Goal: Browse casually: Explore the website without a specific task or goal

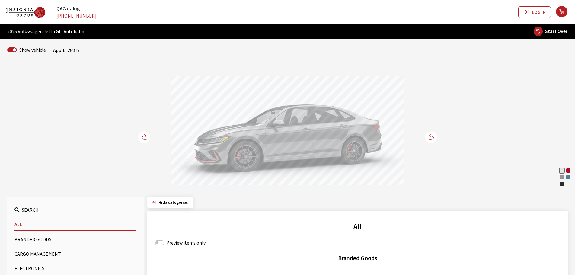
click at [145, 135] on icon at bounding box center [146, 136] width 2 height 2
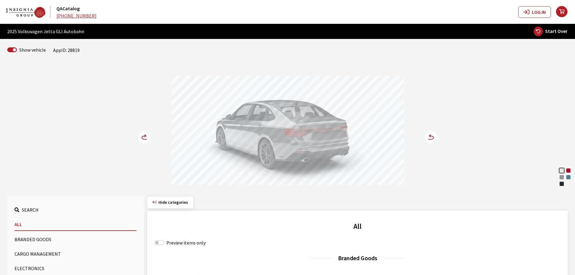
click at [144, 135] on circle at bounding box center [144, 137] width 12 height 12
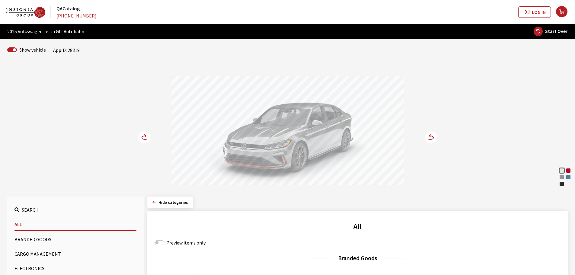
click at [568, 168] on div "Kings Red Metallic" at bounding box center [569, 171] width 6 height 6
click at [561, 183] on div "Deep Black Pearl" at bounding box center [562, 184] width 6 height 6
click at [143, 138] on circle at bounding box center [144, 137] width 12 height 12
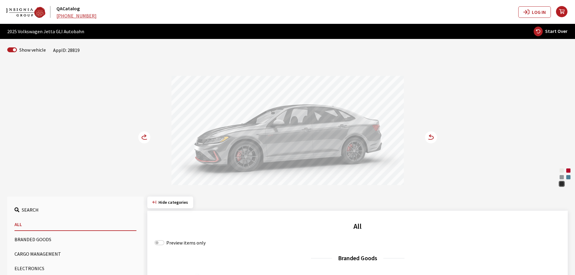
click at [143, 138] on circle at bounding box center [144, 137] width 12 height 12
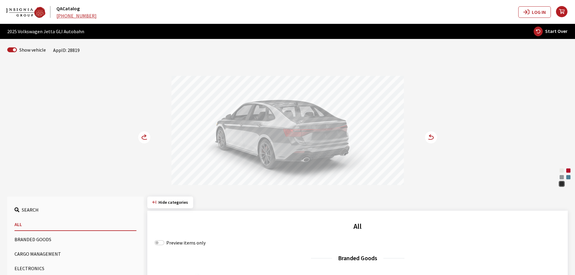
click at [143, 138] on circle at bounding box center [144, 137] width 12 height 12
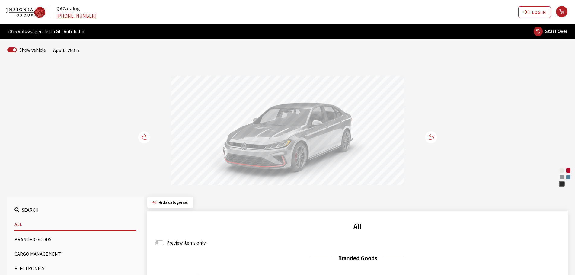
click at [143, 138] on circle at bounding box center [144, 137] width 12 height 12
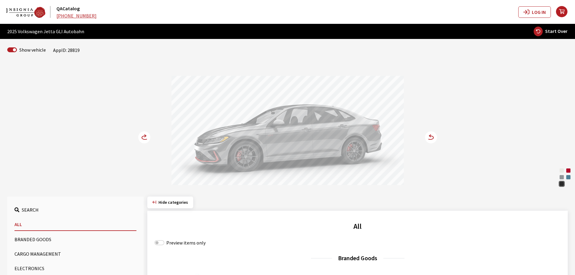
click at [143, 138] on circle at bounding box center [144, 137] width 12 height 12
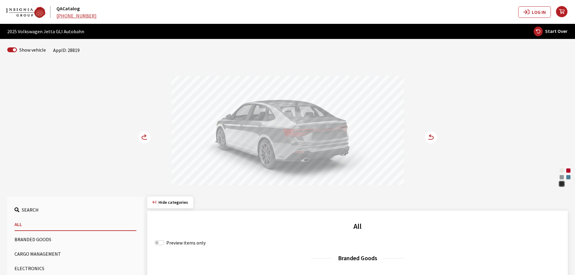
click at [568, 170] on div "Kings Red Metallic" at bounding box center [569, 171] width 6 height 6
click at [145, 136] on circle at bounding box center [144, 137] width 12 height 12
